Goal: Task Accomplishment & Management: Use online tool/utility

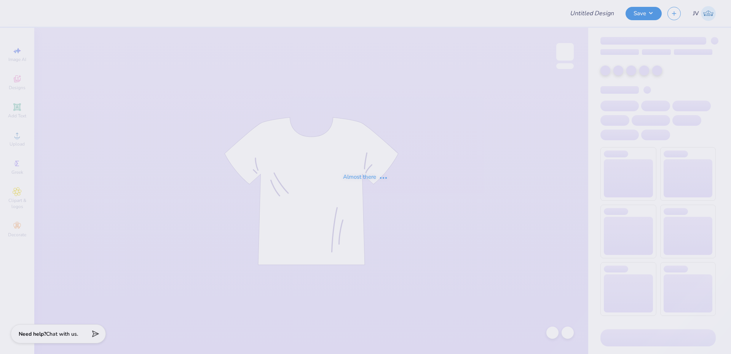
type input "theta family weekend"
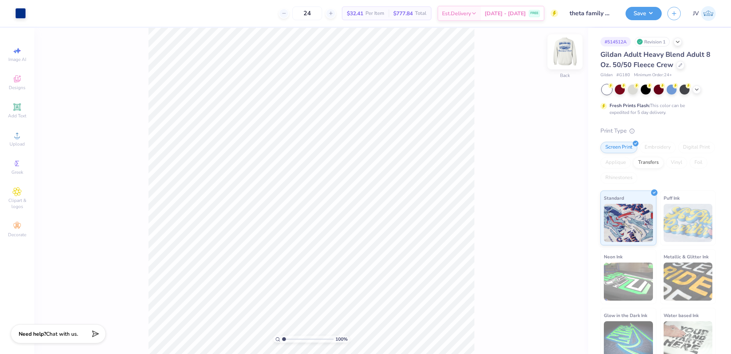
click at [569, 53] on img at bounding box center [565, 52] width 30 height 30
drag, startPoint x: 283, startPoint y: 338, endPoint x: 289, endPoint y: 340, distance: 5.8
type input "1.93"
click at [289, 340] on input "range" at bounding box center [307, 338] width 51 height 7
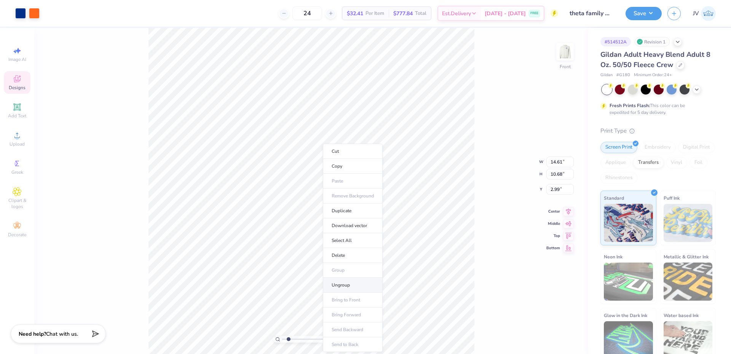
click at [339, 284] on li "Ungroup" at bounding box center [353, 285] width 60 height 15
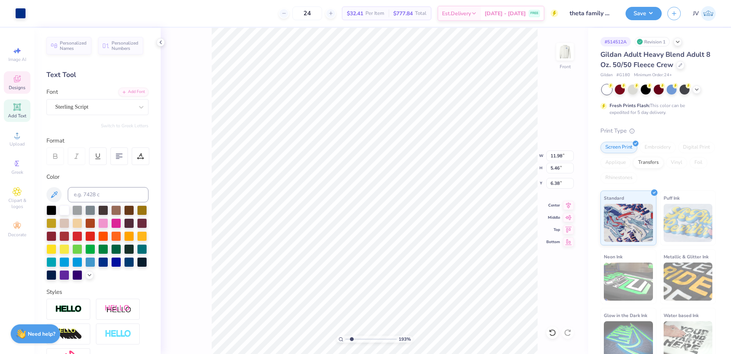
type input "11.98"
type input "5.46"
type input "6.38"
type input "3.71"
type input "1.60"
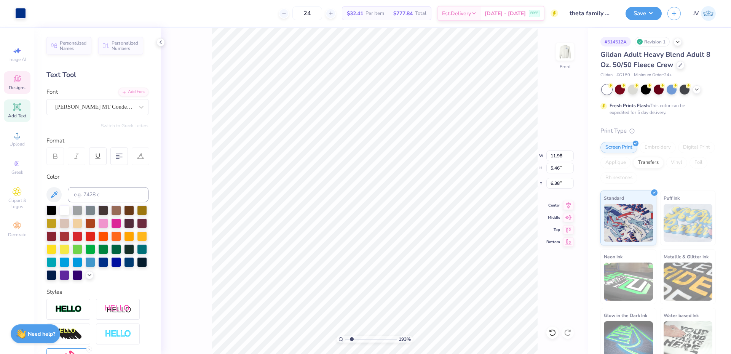
type input "4.01"
type input "3.80"
type input "2.43"
type input "4.07"
drag, startPoint x: 351, startPoint y: 337, endPoint x: 365, endPoint y: 336, distance: 13.7
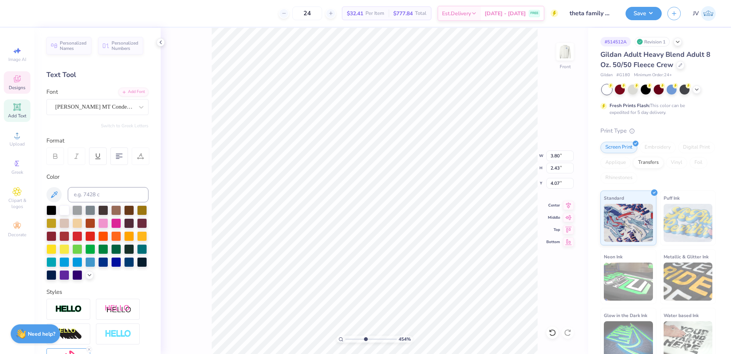
type input "4.54"
click at [365, 336] on input "range" at bounding box center [370, 338] width 51 height 7
type input "0.99"
type input "0.28"
type input "9.06"
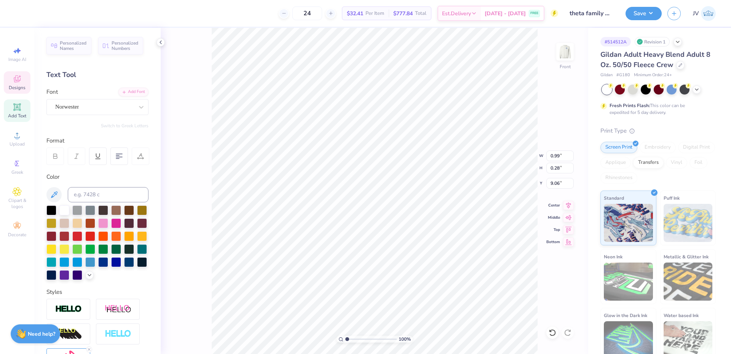
drag, startPoint x: 365, startPoint y: 340, endPoint x: 332, endPoint y: 333, distance: 32.9
click at [345, 335] on input "range" at bounding box center [370, 338] width 51 height 7
drag, startPoint x: 346, startPoint y: 338, endPoint x: 357, endPoint y: 337, distance: 10.8
click at [357, 337] on input "range" at bounding box center [370, 338] width 51 height 7
drag, startPoint x: 357, startPoint y: 339, endPoint x: 339, endPoint y: 339, distance: 17.5
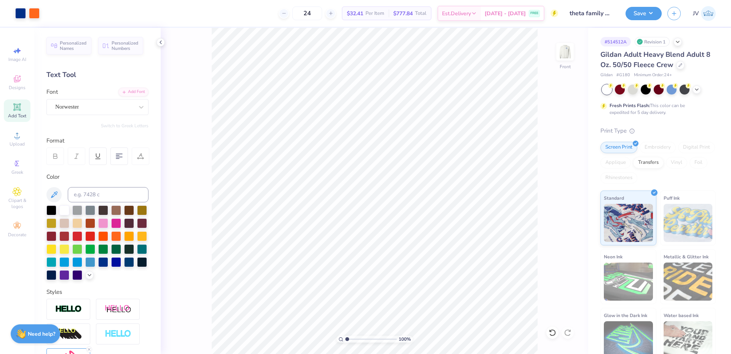
type input "1"
click at [345, 339] on input "range" at bounding box center [370, 338] width 51 height 7
click at [567, 56] on img at bounding box center [565, 52] width 30 height 30
click at [426, 263] on li "Ungroup" at bounding box center [439, 268] width 60 height 15
click at [552, 153] on input "4.79" at bounding box center [559, 155] width 27 height 11
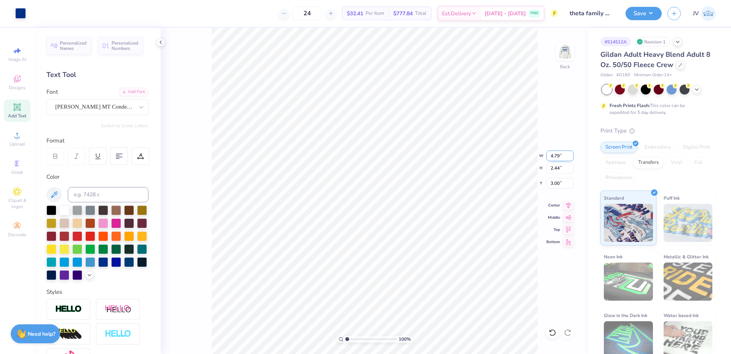
click at [552, 153] on input "4.79" at bounding box center [559, 155] width 27 height 11
type input "3.50"
type input "1.78"
click at [557, 183] on input "3.33" at bounding box center [559, 183] width 27 height 11
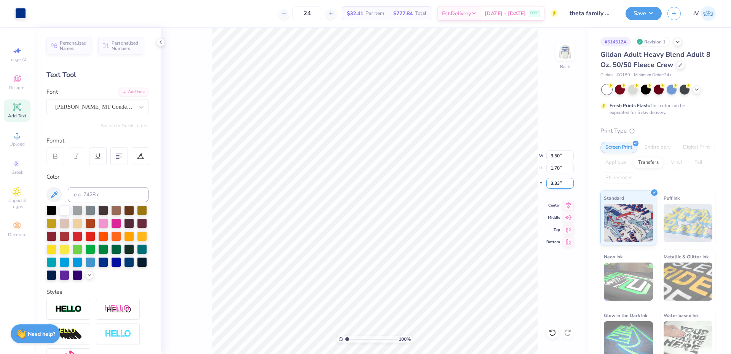
click at [557, 183] on input "3.33" at bounding box center [559, 183] width 27 height 11
type input "3.00"
click at [426, 236] on li "Group" at bounding box center [442, 233] width 60 height 15
click at [568, 58] on img at bounding box center [565, 52] width 30 height 30
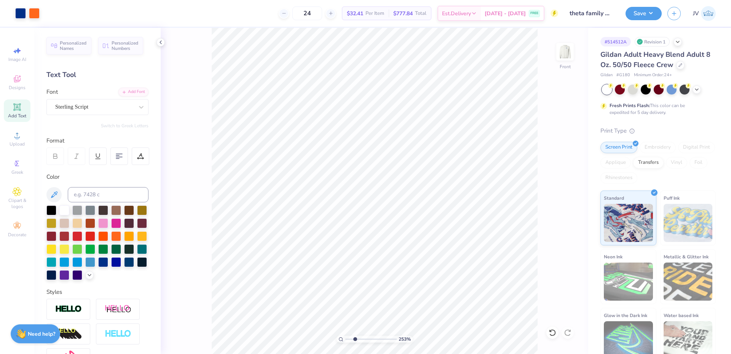
drag, startPoint x: 346, startPoint y: 337, endPoint x: 355, endPoint y: 335, distance: 8.8
click at [355, 335] on input "range" at bounding box center [370, 338] width 51 height 7
drag, startPoint x: 354, startPoint y: 338, endPoint x: 350, endPoint y: 339, distance: 4.2
type input "1.56"
click at [350, 339] on input "range" at bounding box center [370, 338] width 51 height 7
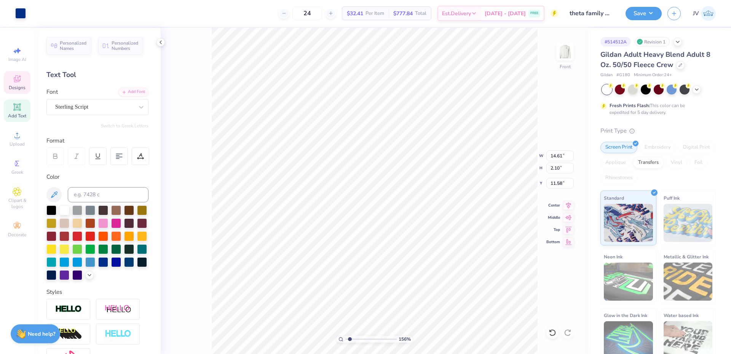
scroll to position [6, 1]
type textarea "at the University of Florida"
click at [519, 167] on div "156 % Front W 14.61 14.61 " H 2.10 2.10 " Y 11.58 11.58 " Center Middle Top Bot…" at bounding box center [375, 191] width 428 height 326
type input "7.59"
type input "2.28"
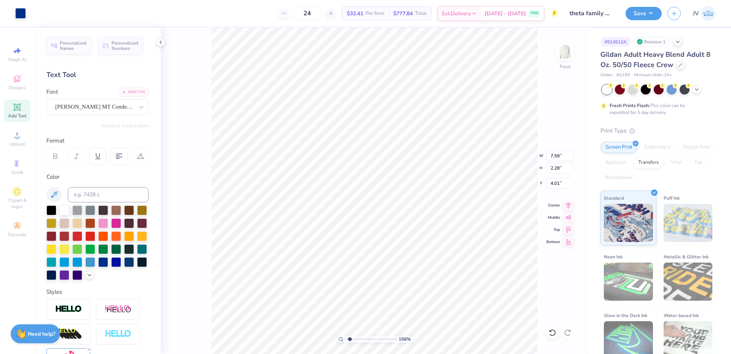
type input "4.01"
click at [558, 156] on input "7.59" at bounding box center [559, 155] width 27 height 11
type input "14.61"
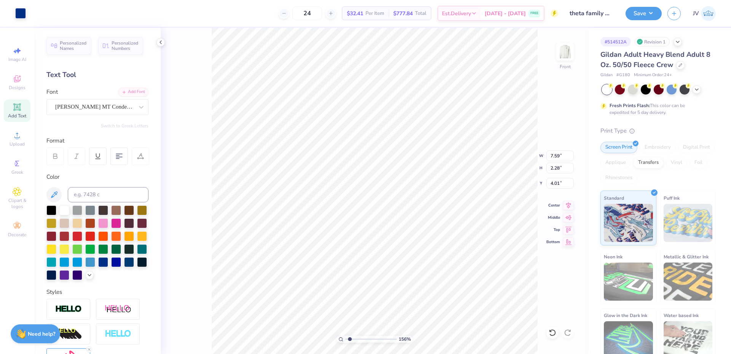
type input "1.62"
type input "11.82"
click at [550, 157] on input "14.61" at bounding box center [559, 155] width 27 height 11
type input "7.50"
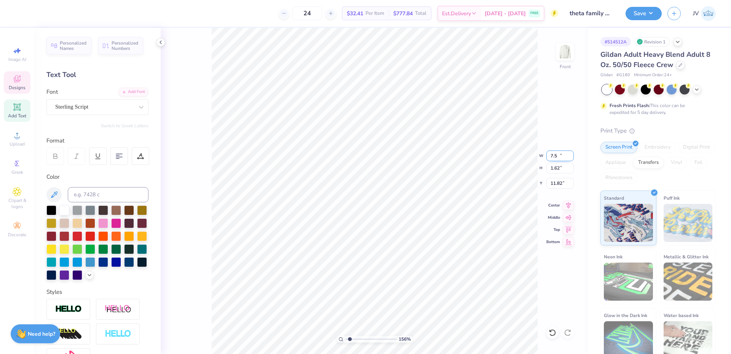
type input "0.83"
type input "12.21"
type input "7.59"
type input "2.28"
type input "4.01"
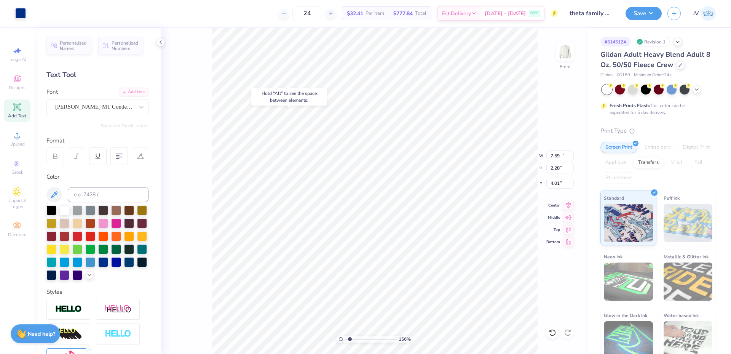
type input "11.76"
type input "2.49"
click at [555, 155] on input "14.61" at bounding box center [559, 155] width 27 height 11
type input "11.80"
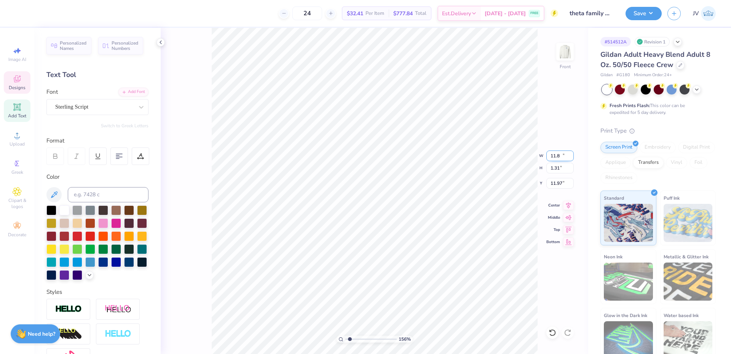
type input "1.31"
type input "11.97"
click at [393, 166] on li "Duplicate" at bounding box center [396, 165] width 60 height 15
type input "14.33"
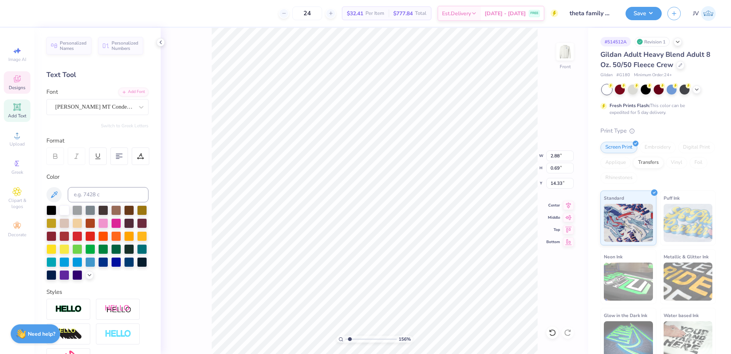
paste textarea "®"
type textarea "®"
type input "11.97"
drag, startPoint x: 349, startPoint y: 339, endPoint x: 354, endPoint y: 338, distance: 5.5
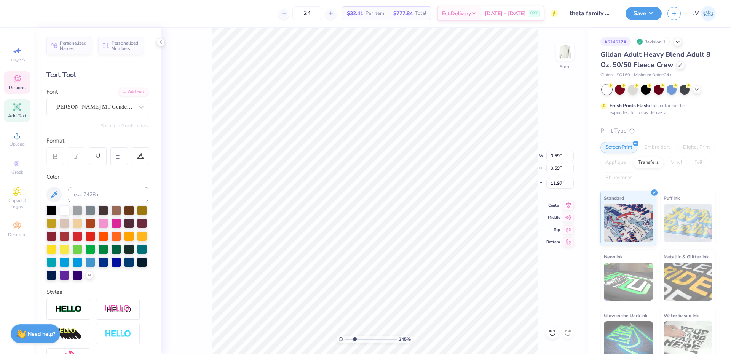
click at [354, 338] on input "range" at bounding box center [370, 338] width 51 height 7
click at [351, 338] on input "range" at bounding box center [370, 338] width 51 height 7
type input "1.69"
type input "0.43"
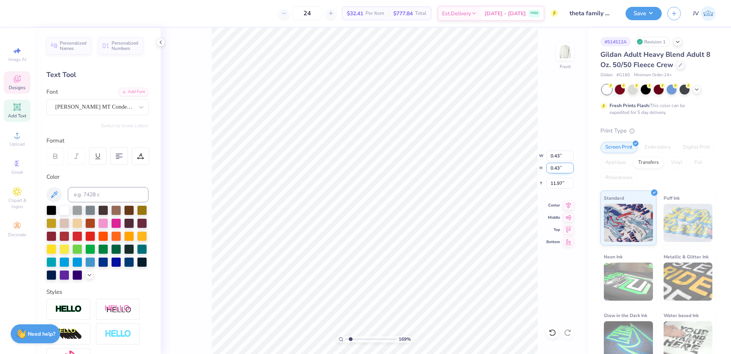
drag, startPoint x: 561, startPoint y: 167, endPoint x: 555, endPoint y: 164, distance: 6.3
click at [555, 164] on input "0.43" at bounding box center [559, 168] width 27 height 11
type input "0.1"
type input "0.10"
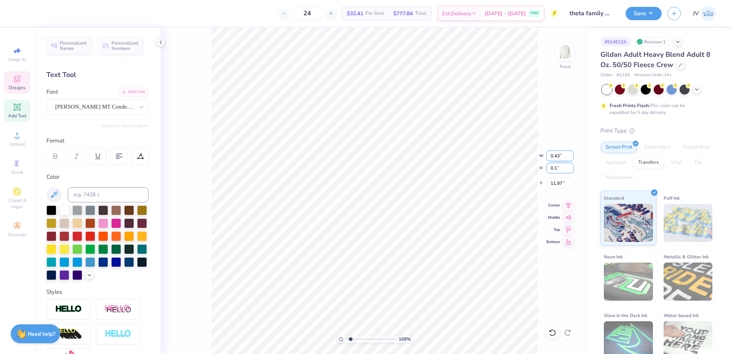
type input "12.14"
type input "2.38"
click at [354, 338] on input "range" at bounding box center [370, 338] width 51 height 7
drag, startPoint x: 563, startPoint y: 169, endPoint x: 554, endPoint y: 168, distance: 8.9
click at [554, 168] on input "0.10" at bounding box center [559, 168] width 27 height 11
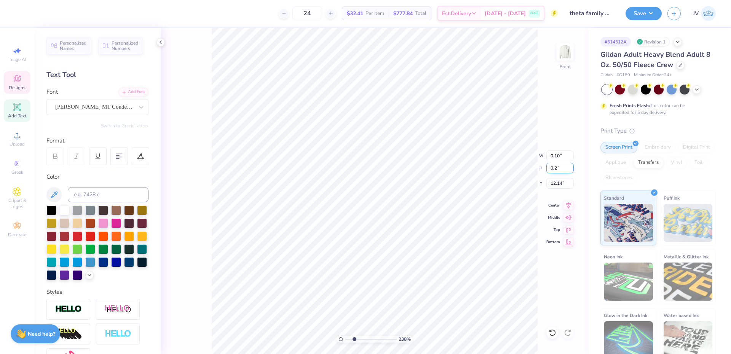
type input "0.2"
type input "0.20"
type input "12.09"
drag, startPoint x: 354, startPoint y: 338, endPoint x: 345, endPoint y: 336, distance: 9.4
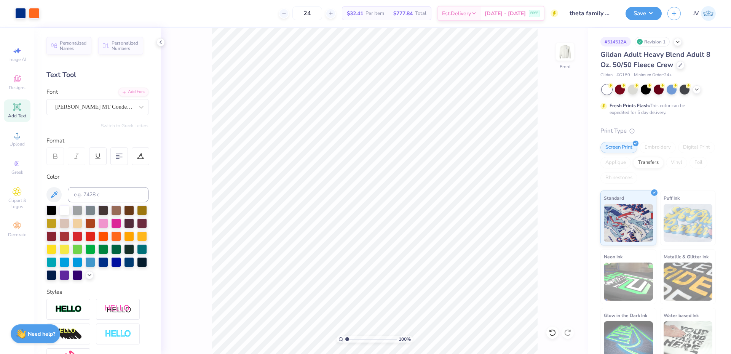
type input "1"
click at [345, 337] on input "range" at bounding box center [370, 338] width 51 height 7
click at [19, 142] on span "Upload" at bounding box center [17, 144] width 15 height 6
click at [16, 139] on circle at bounding box center [17, 138] width 4 height 4
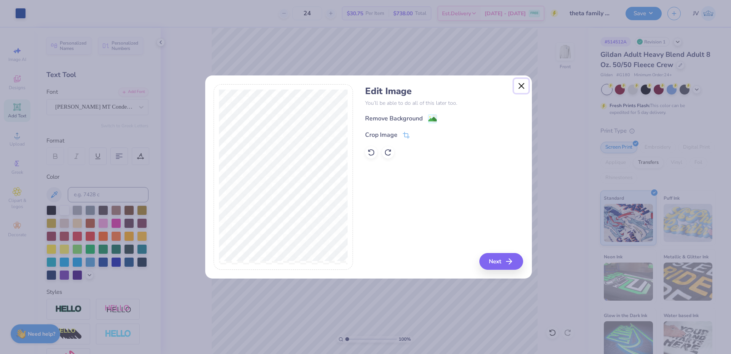
click at [523, 86] on button "Close" at bounding box center [521, 86] width 14 height 14
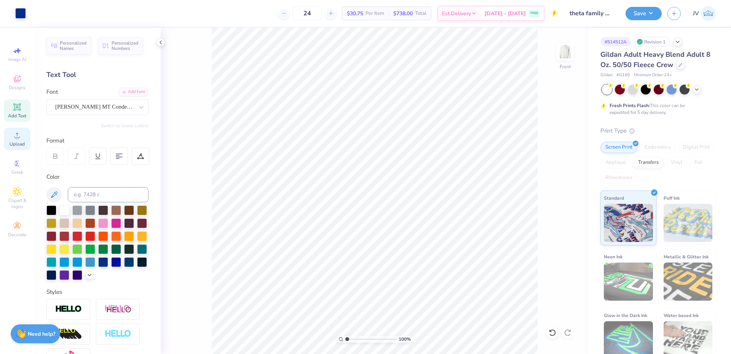
click at [8, 143] on div "Upload" at bounding box center [17, 139] width 27 height 22
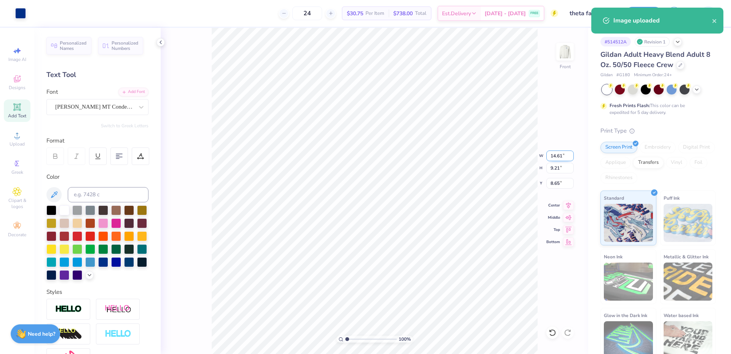
click at [558, 154] on input "14.61" at bounding box center [559, 155] width 27 height 11
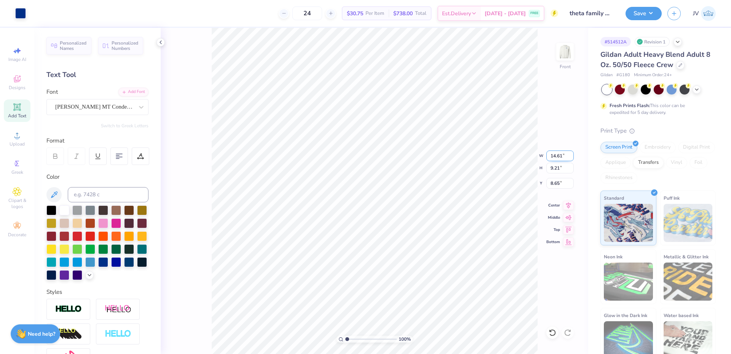
click at [558, 154] on input "14.61" at bounding box center [559, 155] width 27 height 11
type input "12.00"
type input "7.56"
type input "9.47"
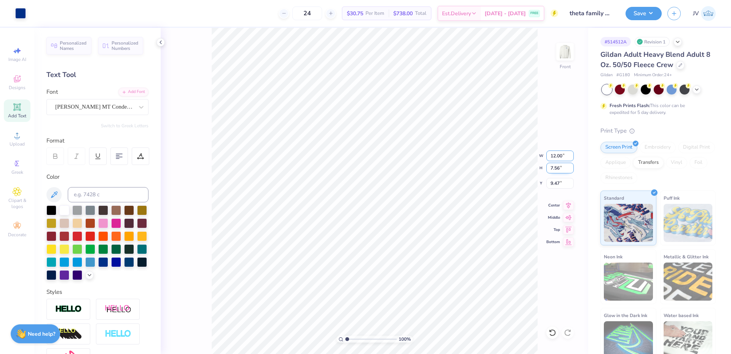
type input "12.01"
type input "5.94"
type input "9.37"
type input "5.90"
drag, startPoint x: 348, startPoint y: 339, endPoint x: 354, endPoint y: 338, distance: 5.7
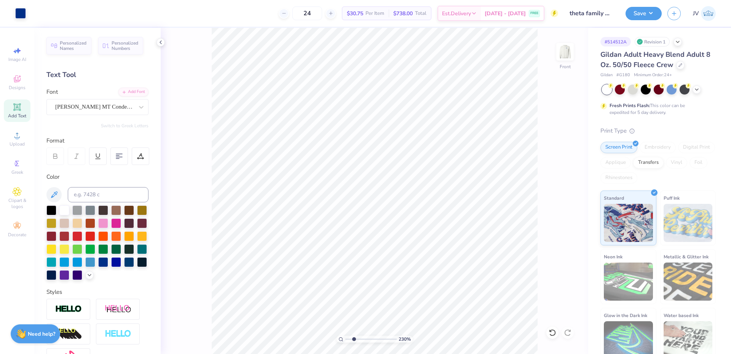
type input "2.3"
click at [354, 338] on input "range" at bounding box center [370, 338] width 51 height 7
click at [557, 157] on input "11.80" at bounding box center [559, 155] width 27 height 11
type input "11.90"
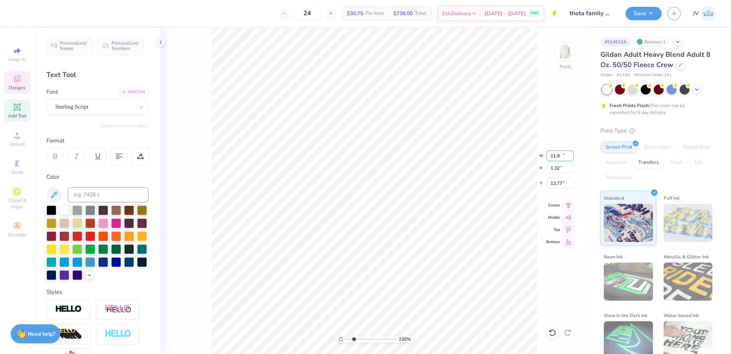
type input "1.32"
type input "0.28"
drag, startPoint x: 354, startPoint y: 339, endPoint x: 347, endPoint y: 337, distance: 7.1
click at [347, 337] on input "range" at bounding box center [370, 338] width 51 height 7
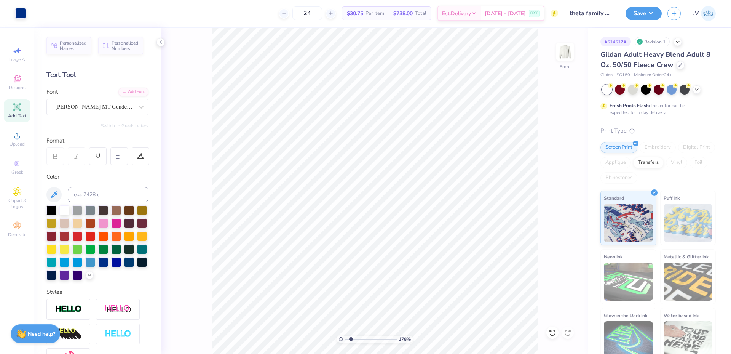
drag, startPoint x: 360, startPoint y: 339, endPoint x: 351, endPoint y: 338, distance: 8.8
type input "1.78"
click at [351, 338] on input "range" at bounding box center [370, 338] width 51 height 7
type input "12.23"
click at [514, 273] on li "Group" at bounding box center [514, 270] width 60 height 15
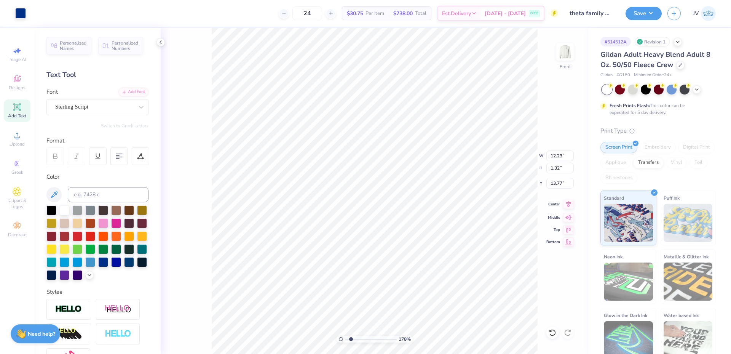
click at [570, 205] on icon at bounding box center [568, 204] width 5 height 6
click at [554, 154] on input "12.23" at bounding box center [559, 155] width 27 height 11
drag, startPoint x: 350, startPoint y: 339, endPoint x: 344, endPoint y: 337, distance: 6.2
type input "1"
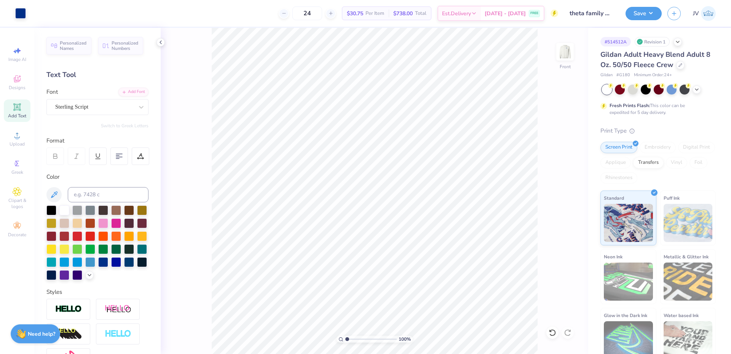
click at [345, 339] on input "range" at bounding box center [370, 338] width 51 height 7
click at [560, 154] on input "12.44" at bounding box center [559, 155] width 27 height 11
type input "12.50"
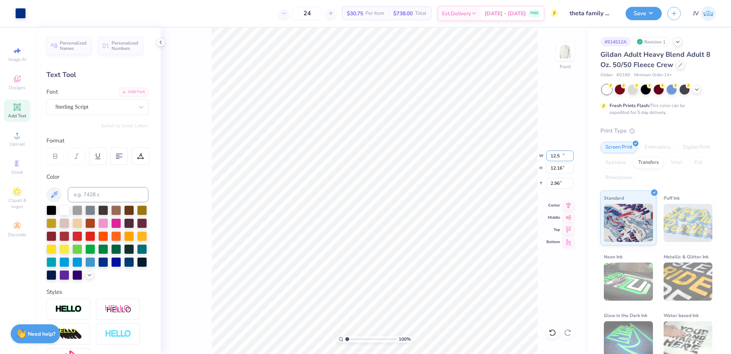
type input "12.16"
click at [554, 186] on input "2.96" at bounding box center [559, 183] width 27 height 11
type input "3.00"
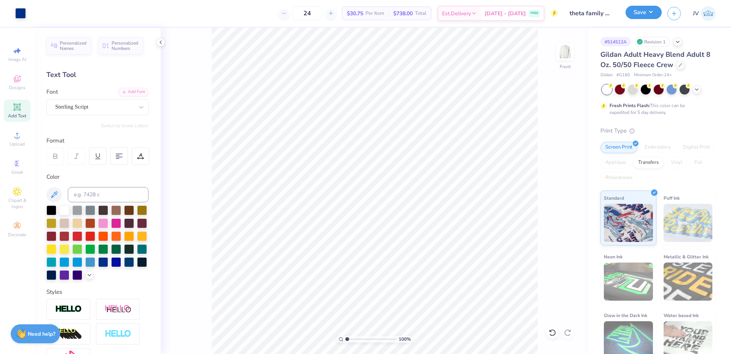
click at [652, 10] on button "Save" at bounding box center [644, 12] width 36 height 13
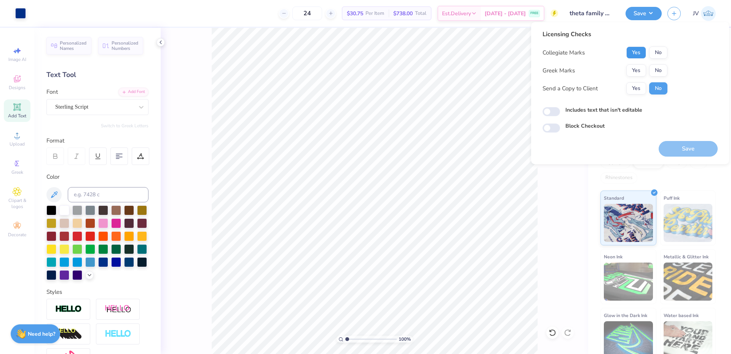
click at [640, 51] on button "Yes" at bounding box center [636, 52] width 20 height 12
click at [636, 69] on button "Yes" at bounding box center [636, 70] width 20 height 12
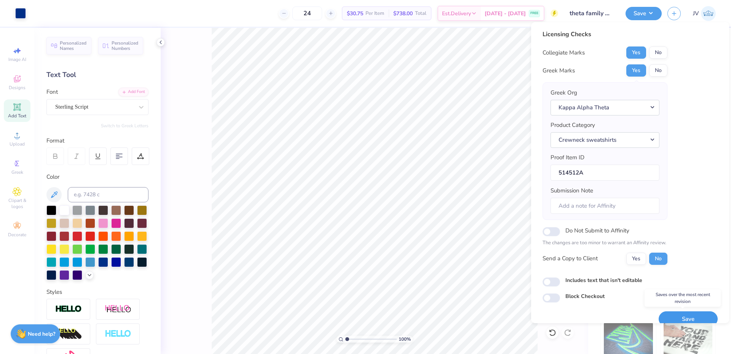
click at [675, 317] on button "Save" at bounding box center [688, 319] width 59 height 16
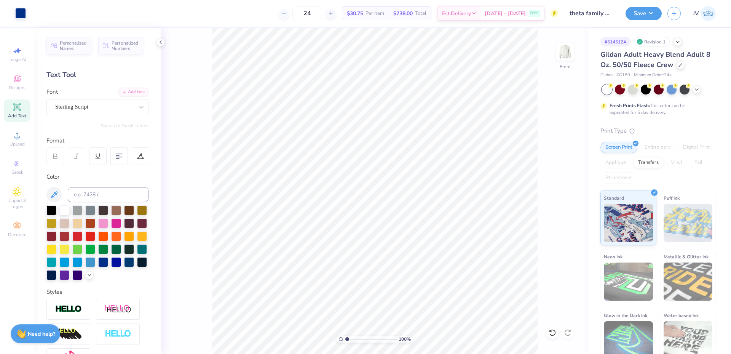
click at [346, 342] on input "range" at bounding box center [370, 338] width 51 height 7
drag, startPoint x: 347, startPoint y: 340, endPoint x: 356, endPoint y: 339, distance: 8.4
click at [356, 339] on input "range" at bounding box center [370, 338] width 51 height 7
type input "2.01"
click at [352, 338] on input "range" at bounding box center [370, 338] width 51 height 7
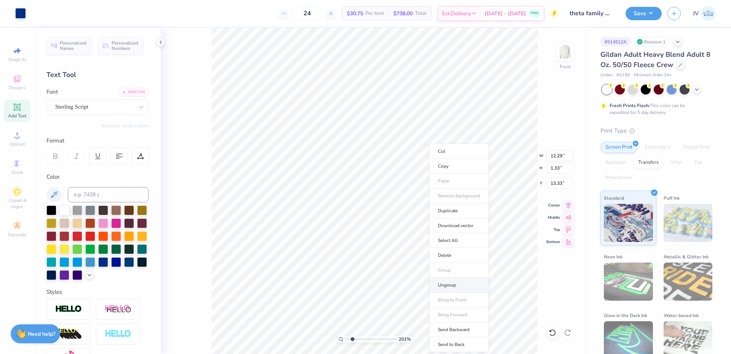
click at [449, 286] on li "Ungroup" at bounding box center [459, 285] width 60 height 15
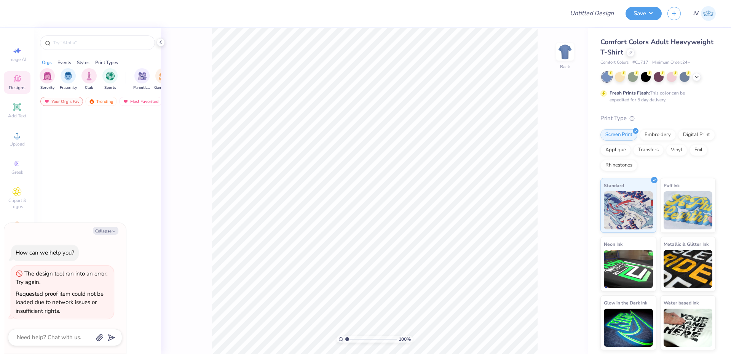
type textarea "x"
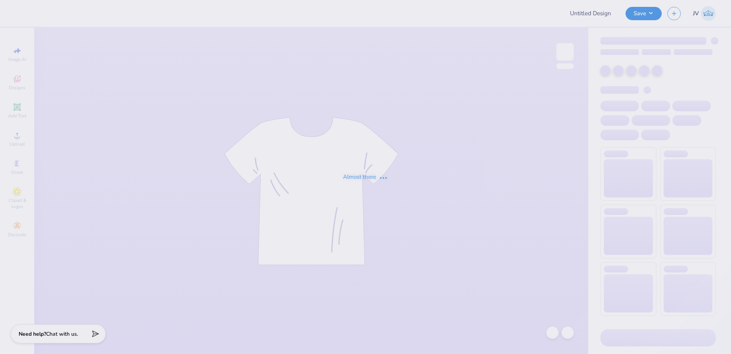
type input "Sigma Serves Children 2"
type input "Angeline Bui : University of Delaware"
type input "black"
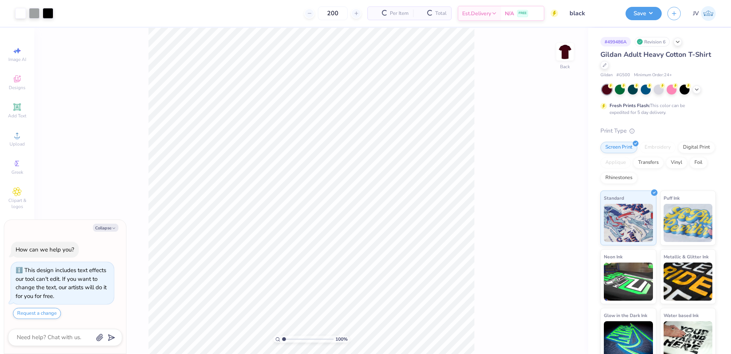
type textarea "x"
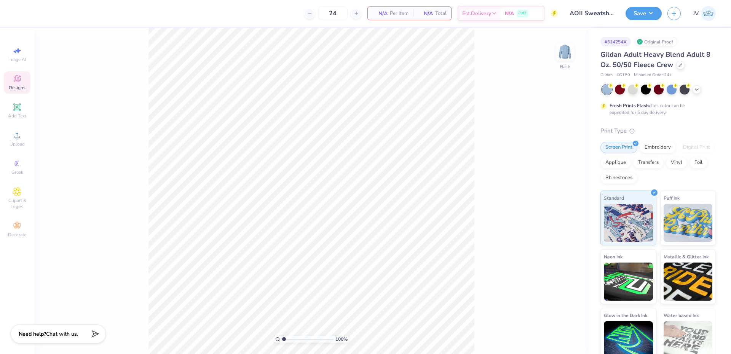
click at [22, 75] on div "Designs" at bounding box center [17, 82] width 27 height 22
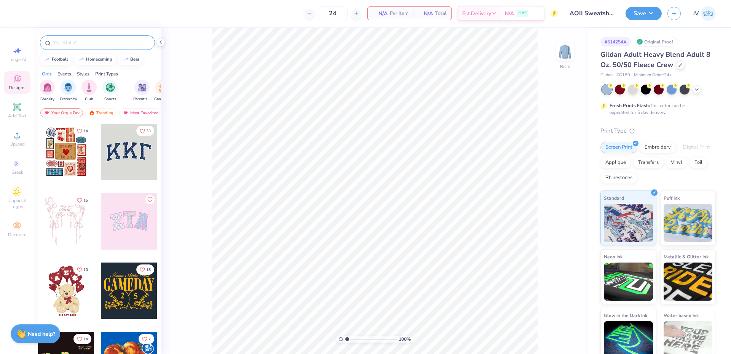
click at [83, 38] on div at bounding box center [97, 42] width 115 height 14
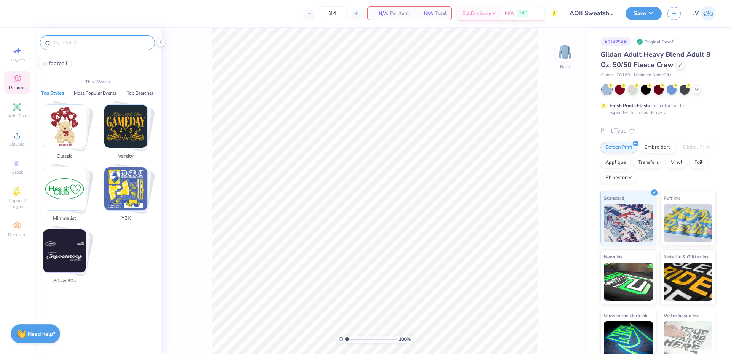
click at [81, 40] on input "text" at bounding box center [101, 43] width 97 height 8
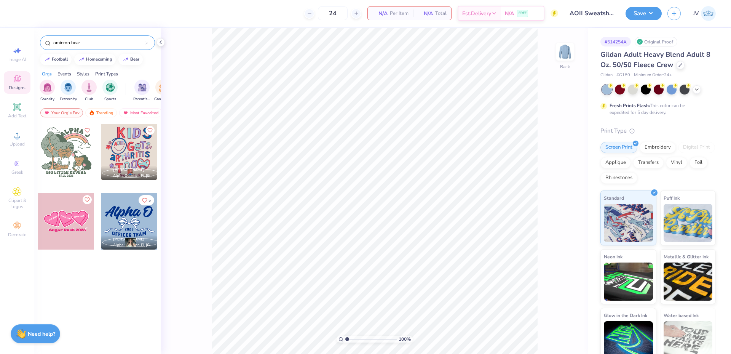
drag, startPoint x: 70, startPoint y: 44, endPoint x: 8, endPoint y: 40, distance: 61.8
click at [8, 40] on div "24 N/A Per Item N/A Total Est. Delivery N/A FREE Design Title AOII Sweatshirts …" at bounding box center [365, 177] width 731 height 354
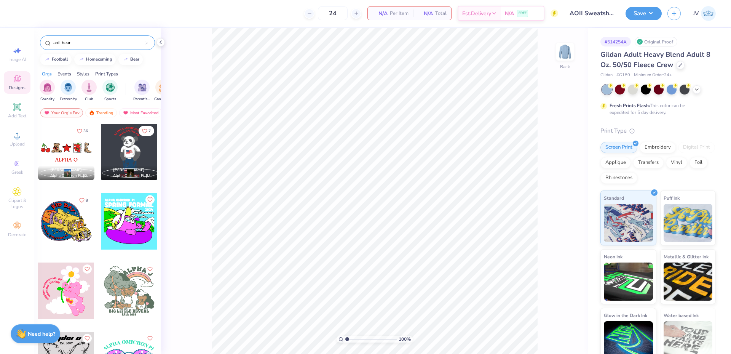
scroll to position [254, 0]
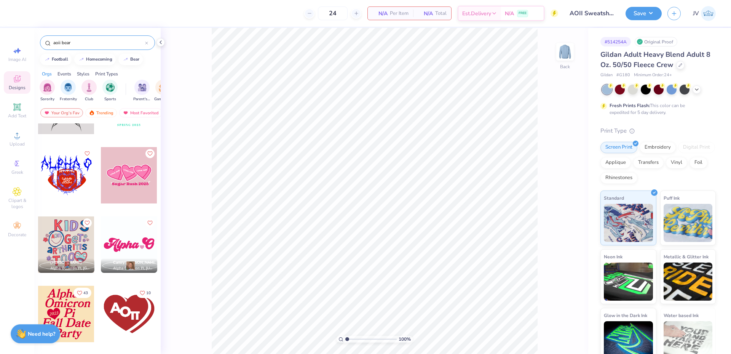
click at [77, 41] on input "aoii bear" at bounding box center [99, 43] width 93 height 8
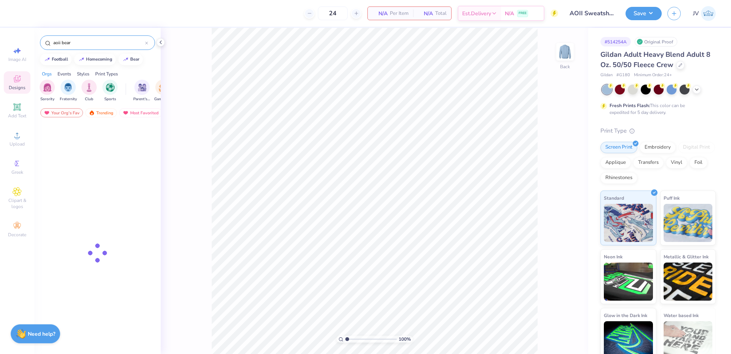
click at [77, 41] on input "aoii bear" at bounding box center [99, 43] width 93 height 8
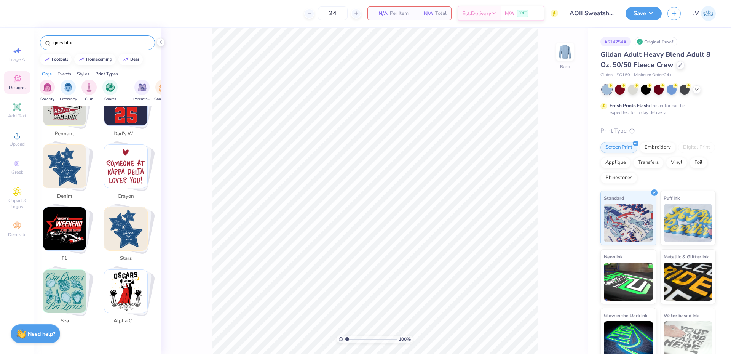
scroll to position [1478, 0]
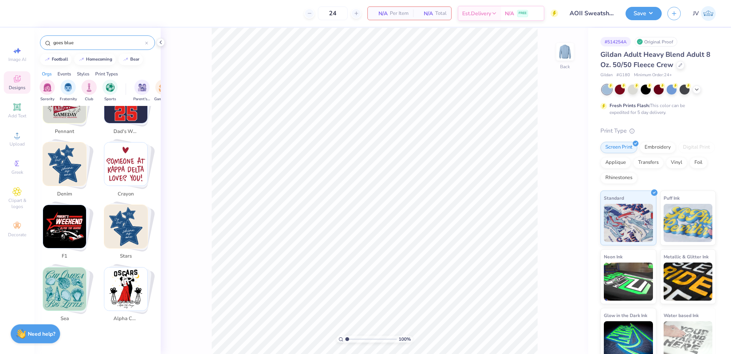
type input "goes blue"
